Goal: Information Seeking & Learning: Find specific fact

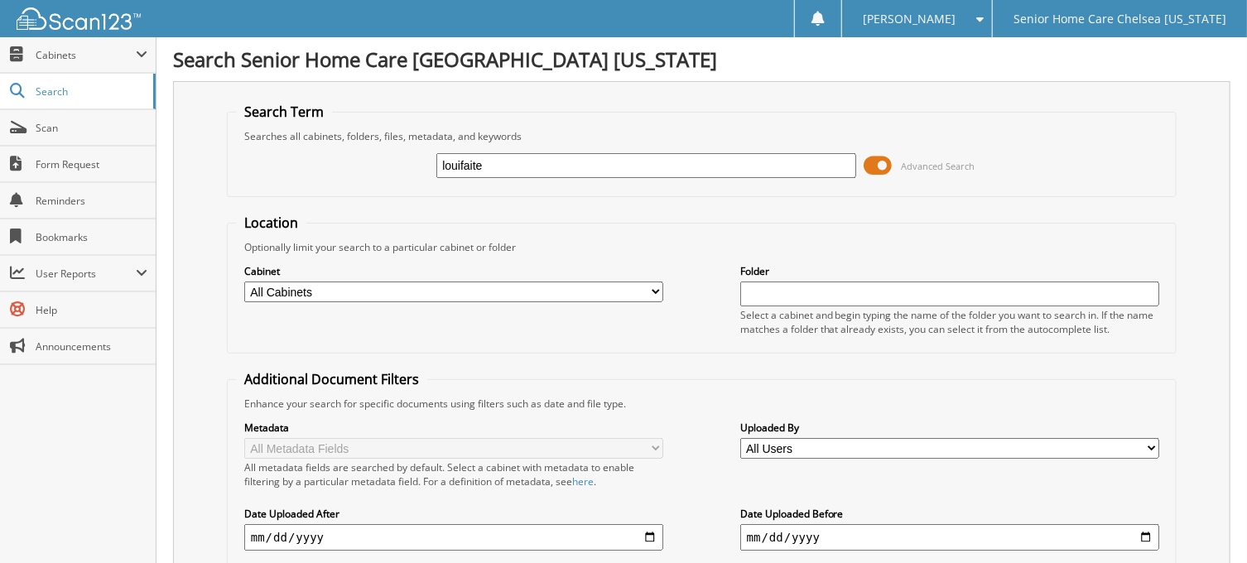
type input "louifaite"
drag, startPoint x: 1244, startPoint y: 242, endPoint x: 1252, endPoint y: 288, distance: 47.1
click at [1247, 288] on html "Brenda A. Settings Logout Senior Home Care Chelsea Massachusetts Close Cabinets…" at bounding box center [623, 515] width 1247 height 1031
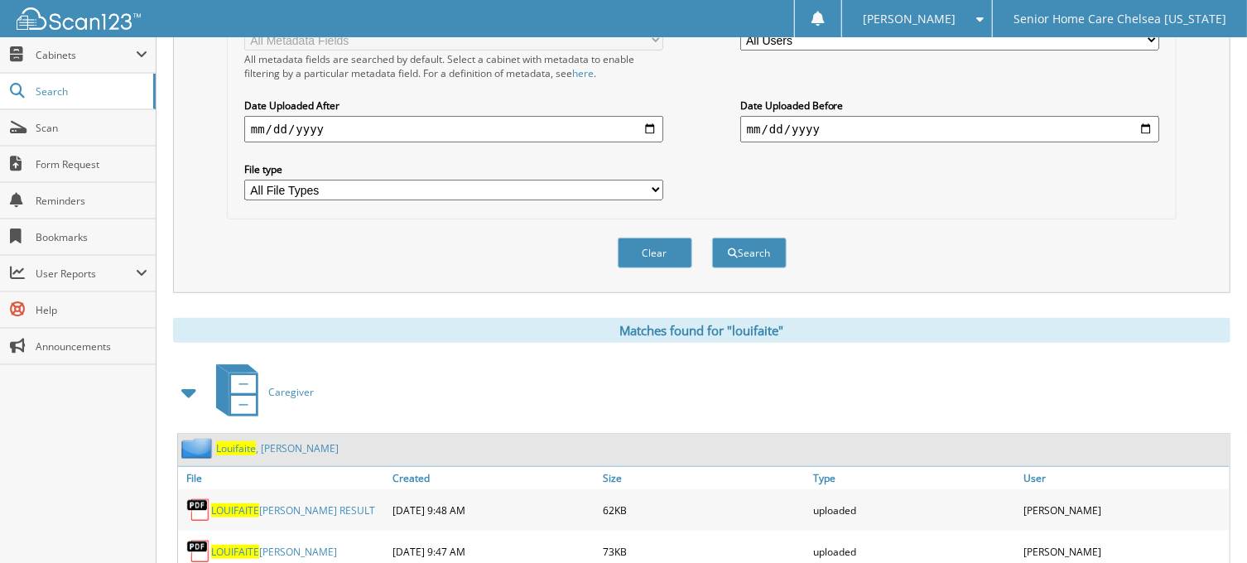
scroll to position [451, 0]
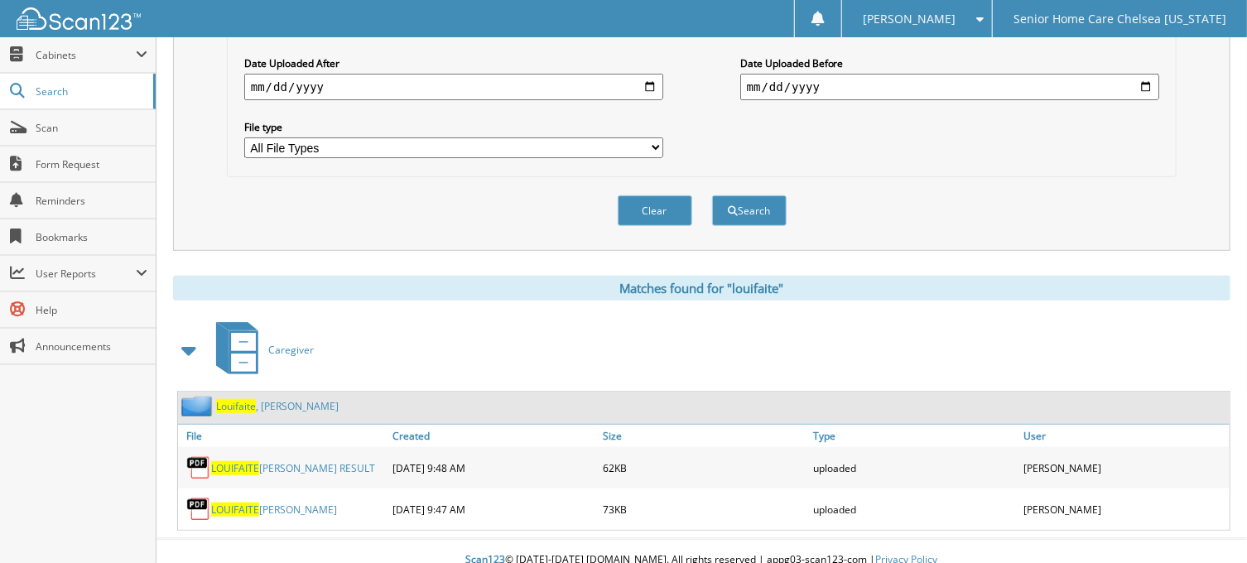
click at [260, 399] on link "Louifaite , Marie" at bounding box center [277, 406] width 123 height 14
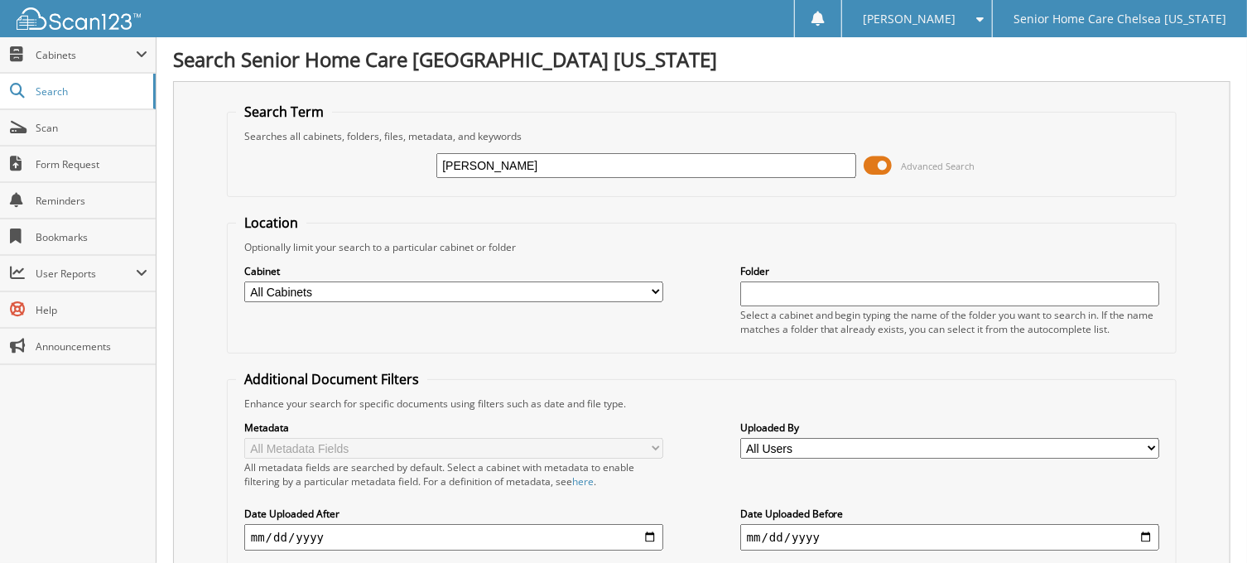
type input "evelyne"
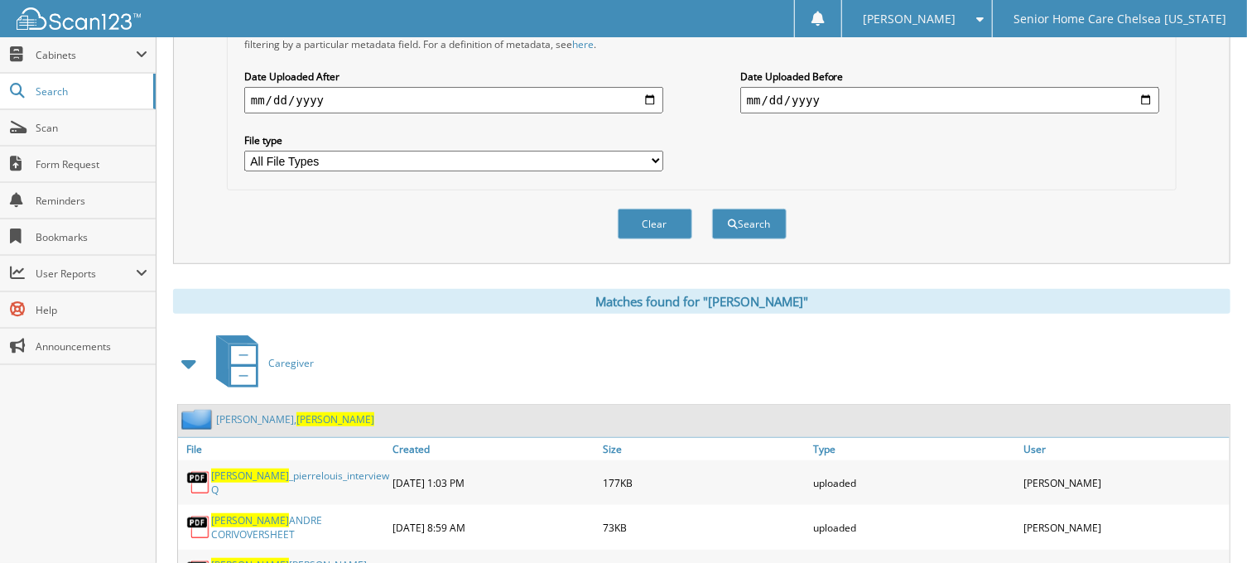
scroll to position [533, 0]
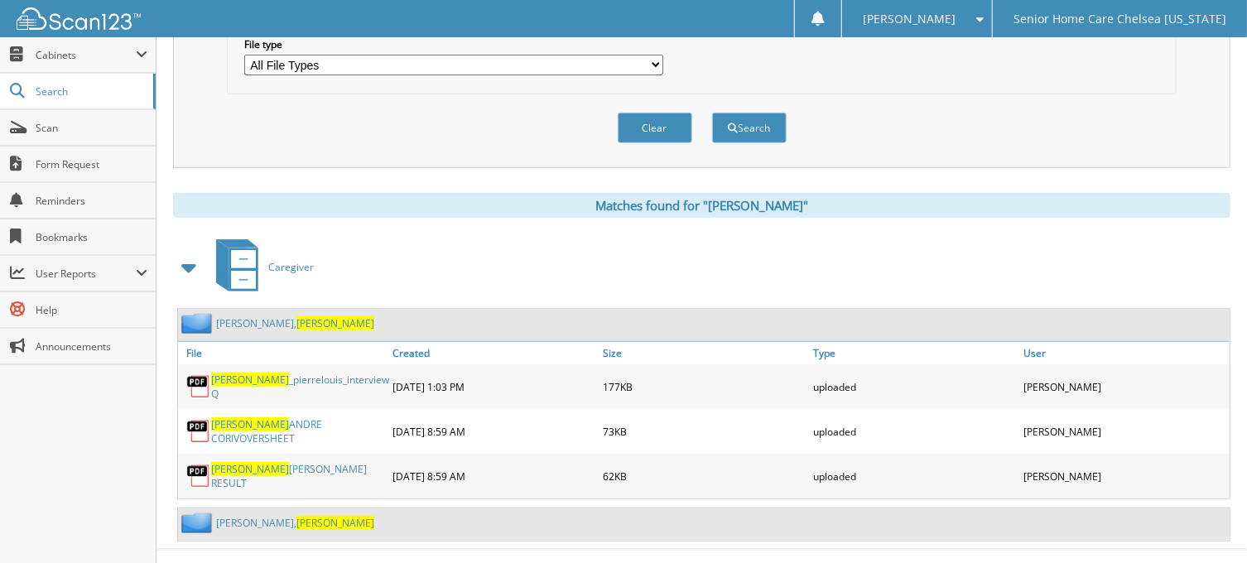
click at [297, 316] on span "[PERSON_NAME]" at bounding box center [336, 323] width 78 height 14
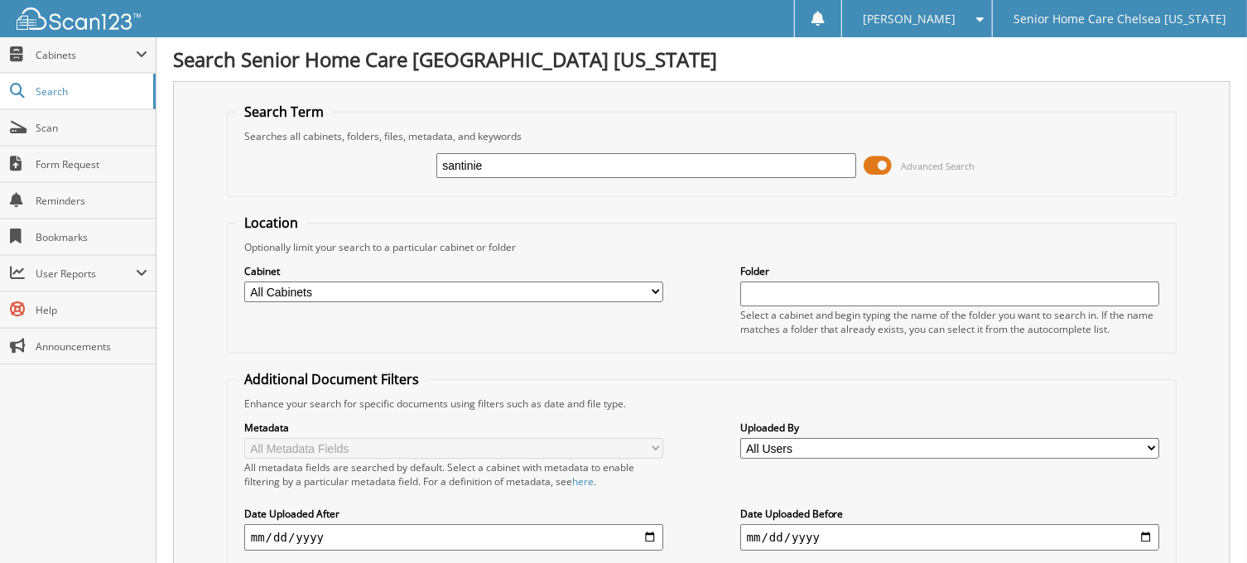
type input "santinie"
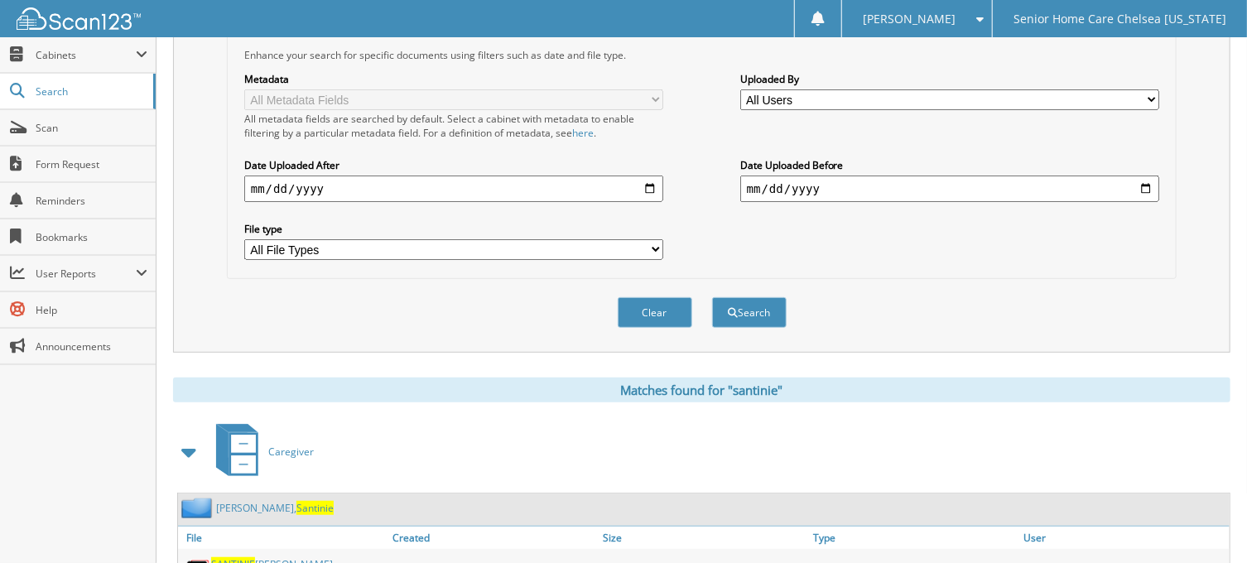
scroll to position [350, 0]
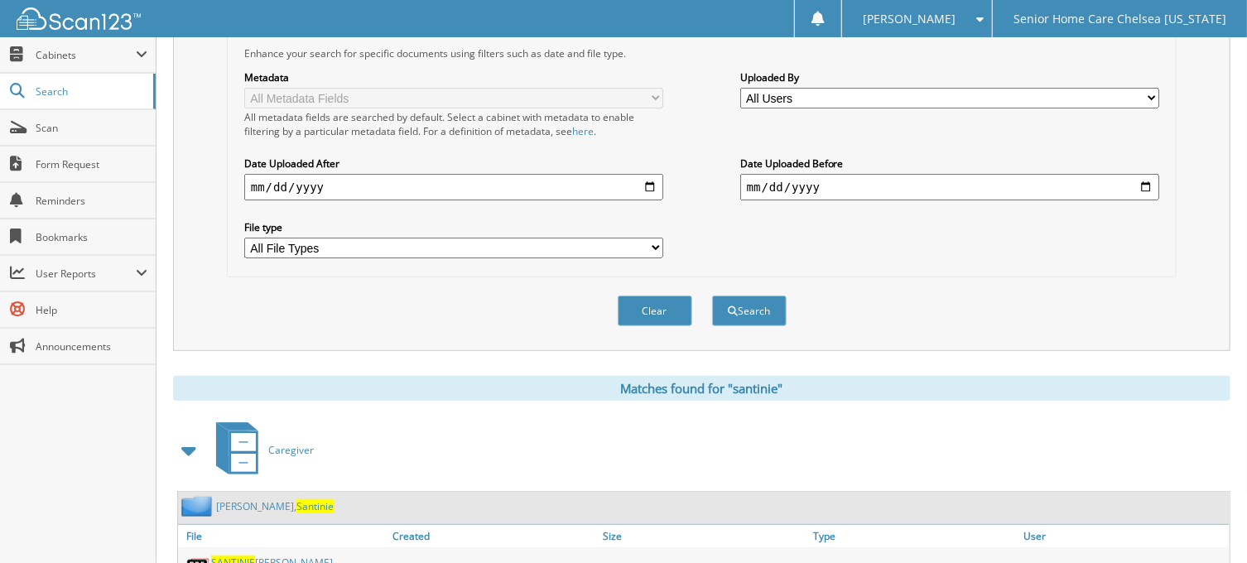
click at [239, 499] on link "Tilus, Santinie" at bounding box center [275, 506] width 118 height 14
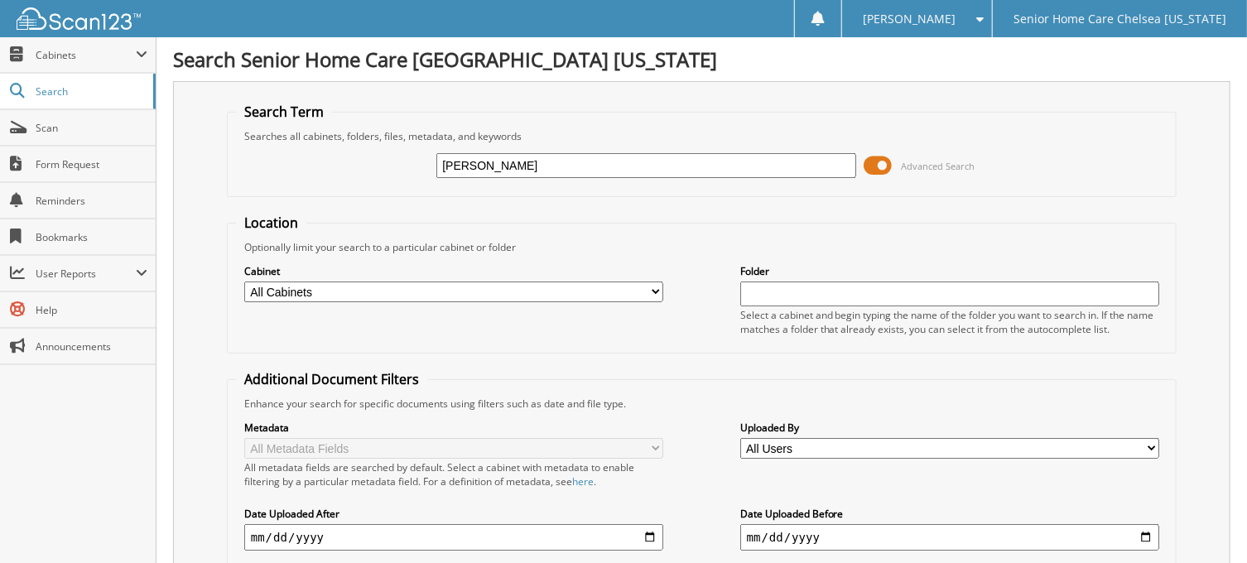
type input "[PERSON_NAME]"
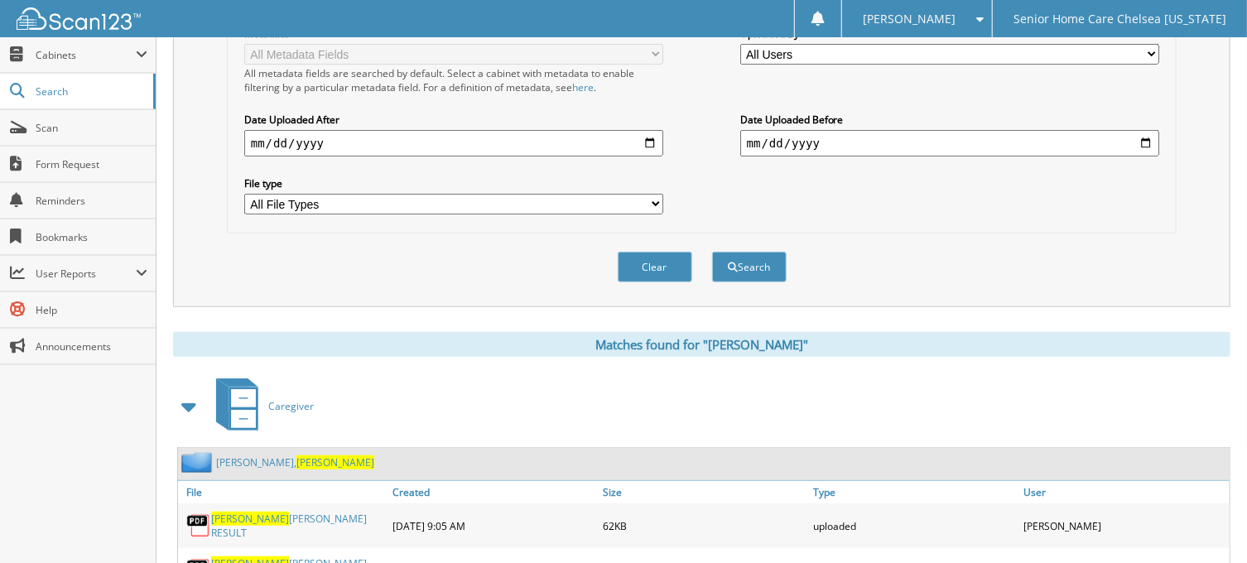
scroll to position [396, 0]
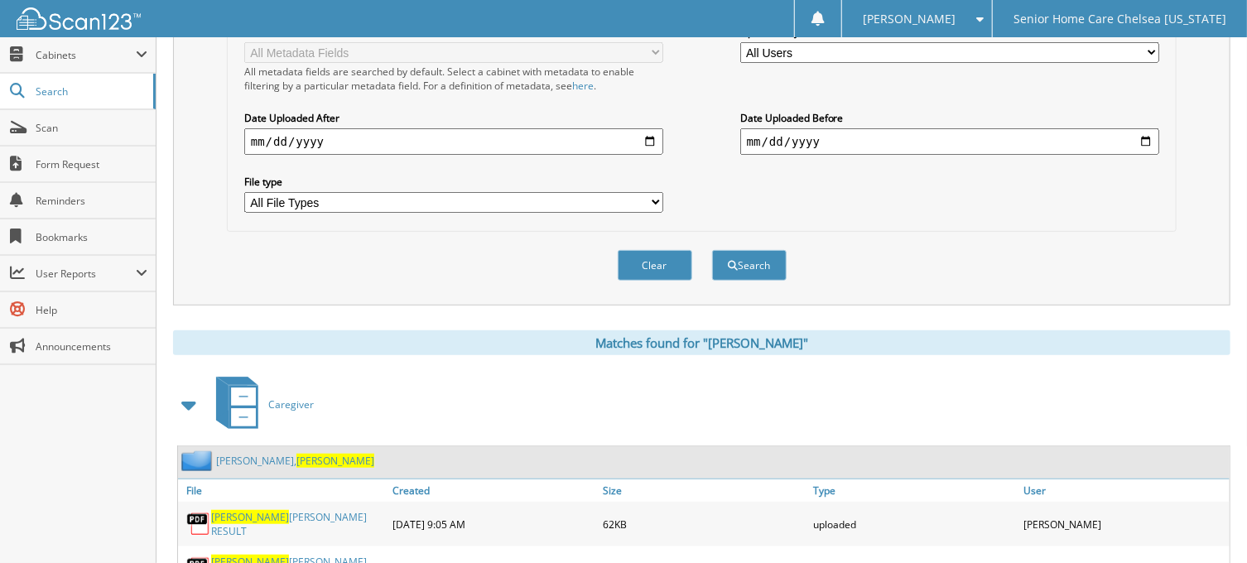
click at [297, 454] on span "Raymonde" at bounding box center [336, 461] width 78 height 14
